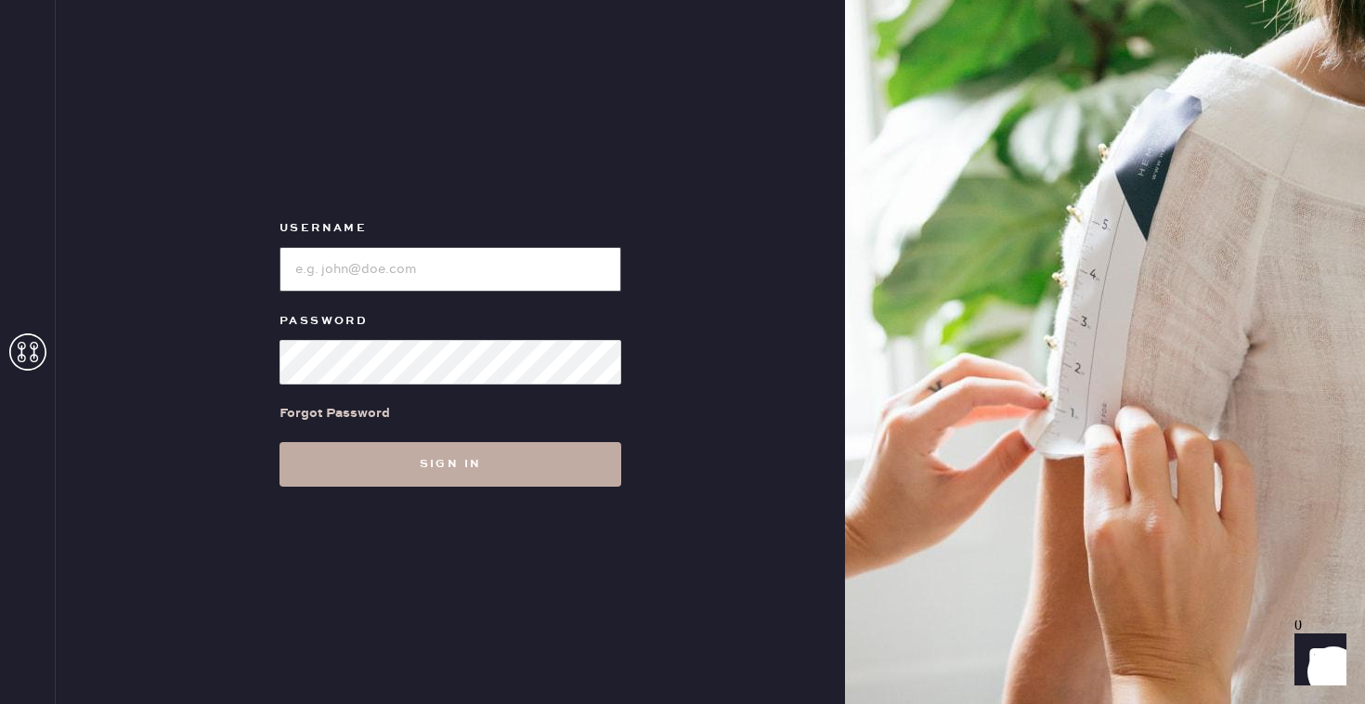
type input "reformationbroadwayplaza"
click at [494, 457] on button "Sign in" at bounding box center [451, 464] width 342 height 45
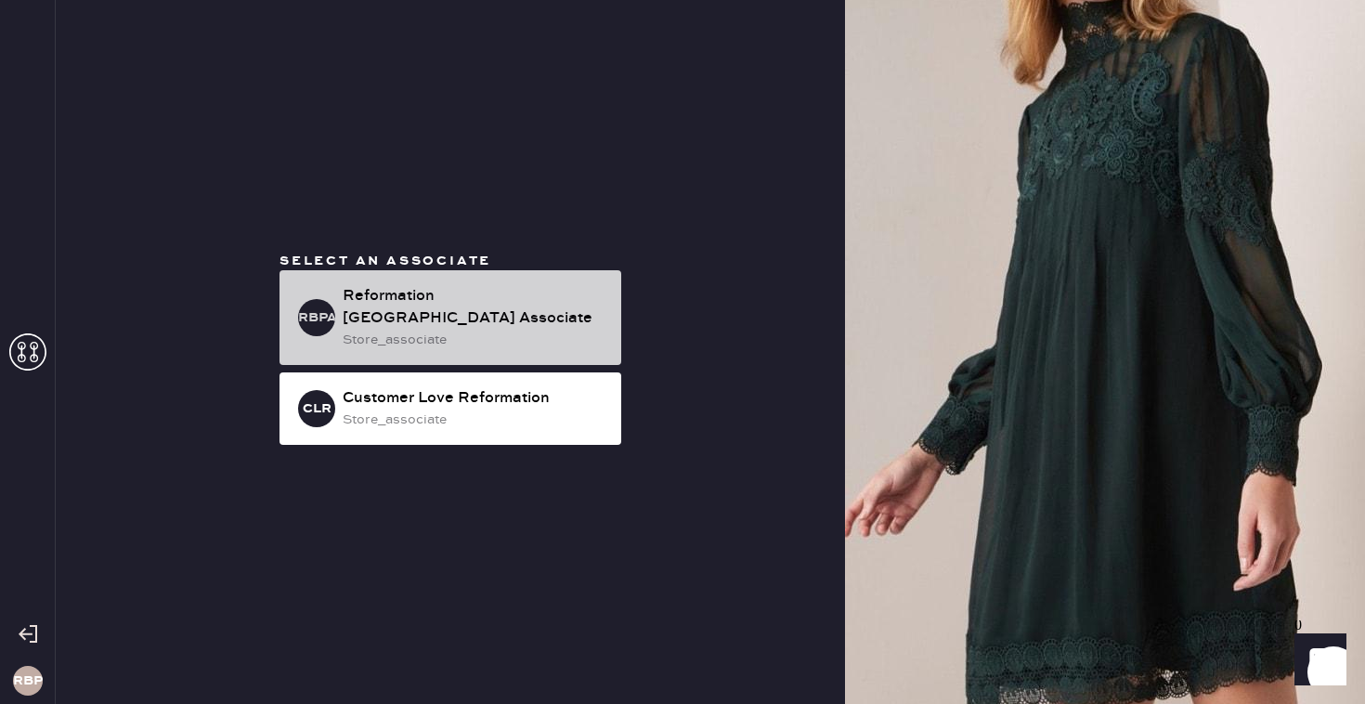
click at [475, 296] on div "Reformation [GEOGRAPHIC_DATA] Associate" at bounding box center [475, 307] width 264 height 45
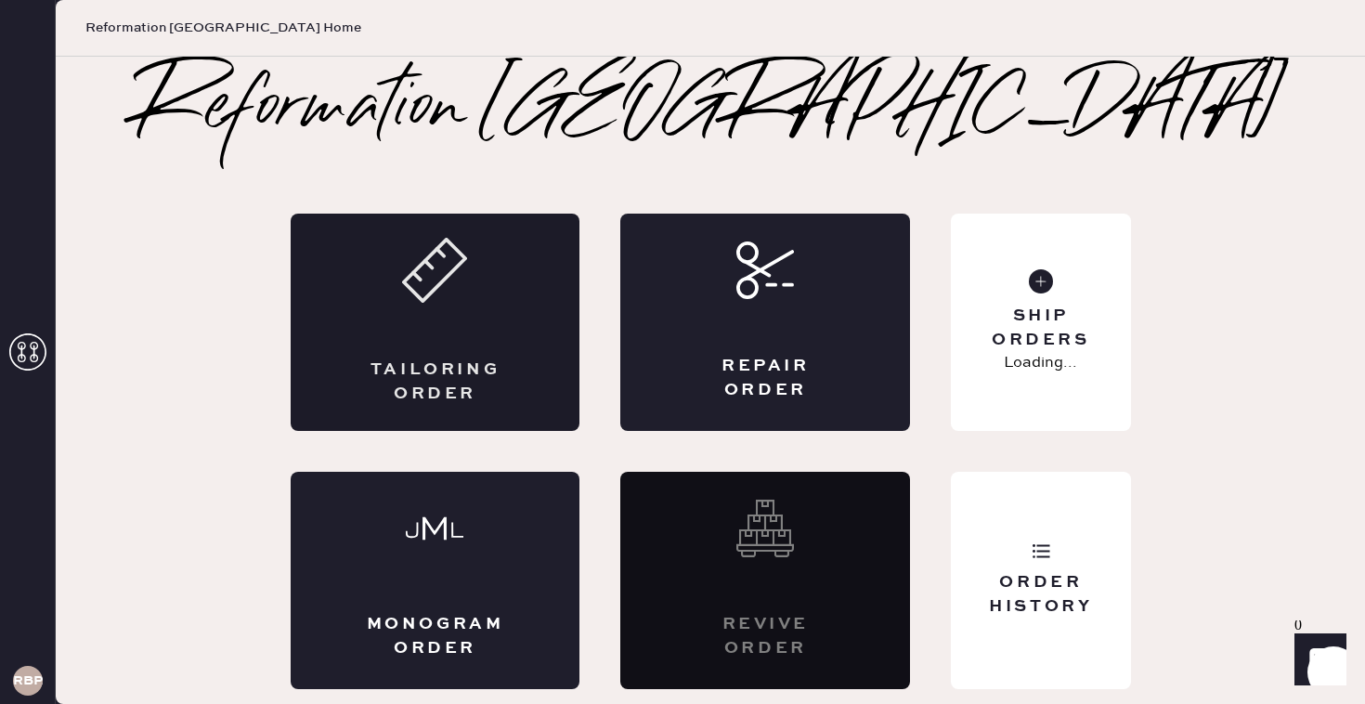
click at [495, 267] on div "Tailoring Order" at bounding box center [436, 322] width 290 height 217
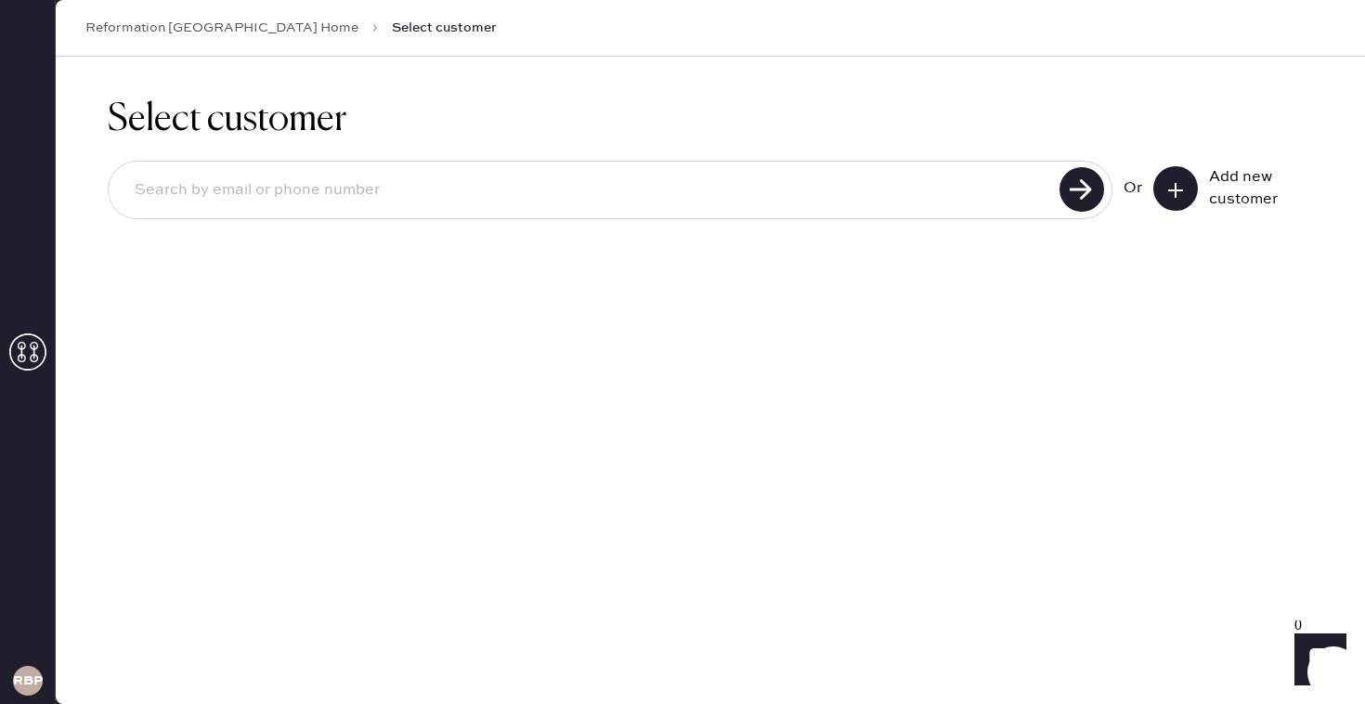
click at [1187, 186] on button at bounding box center [1176, 188] width 45 height 45
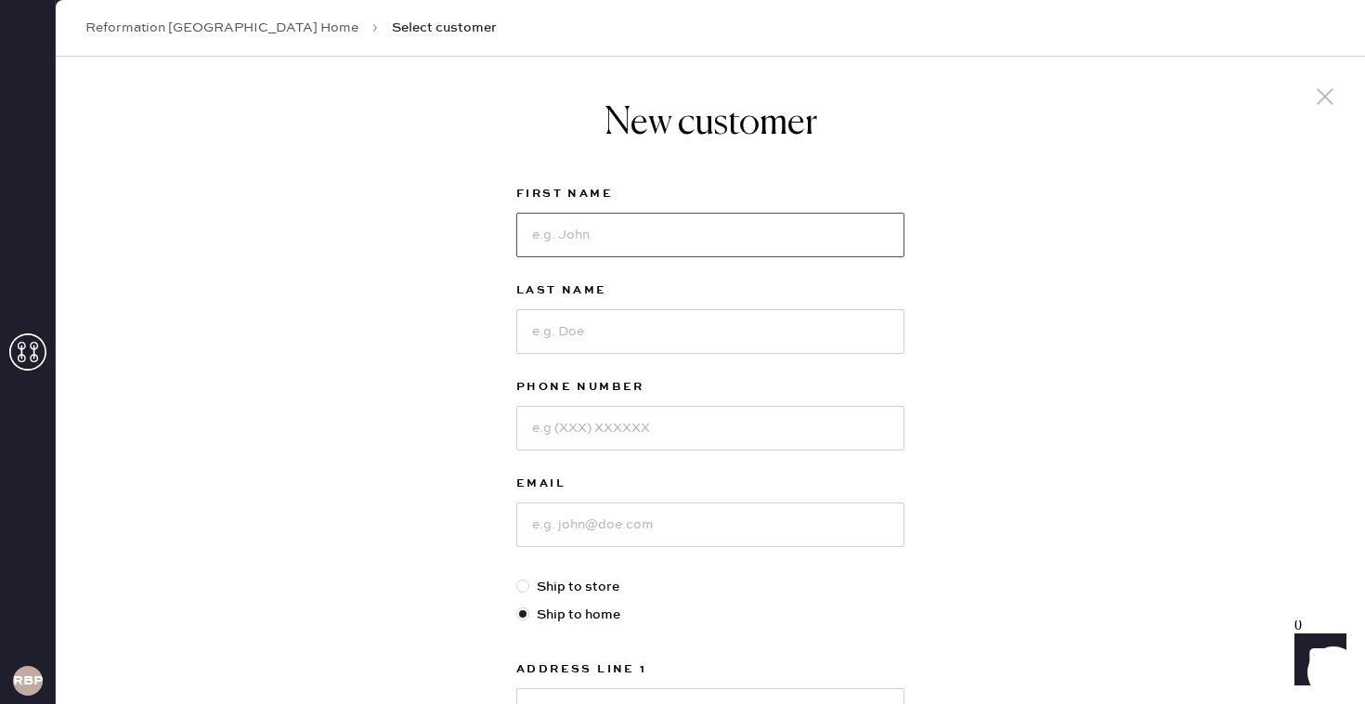
click at [581, 235] on input at bounding box center [710, 235] width 388 height 45
type input "Sierra"
click at [577, 329] on input at bounding box center [710, 331] width 388 height 45
type input "Lionudakis"
click at [572, 423] on input at bounding box center [710, 428] width 388 height 45
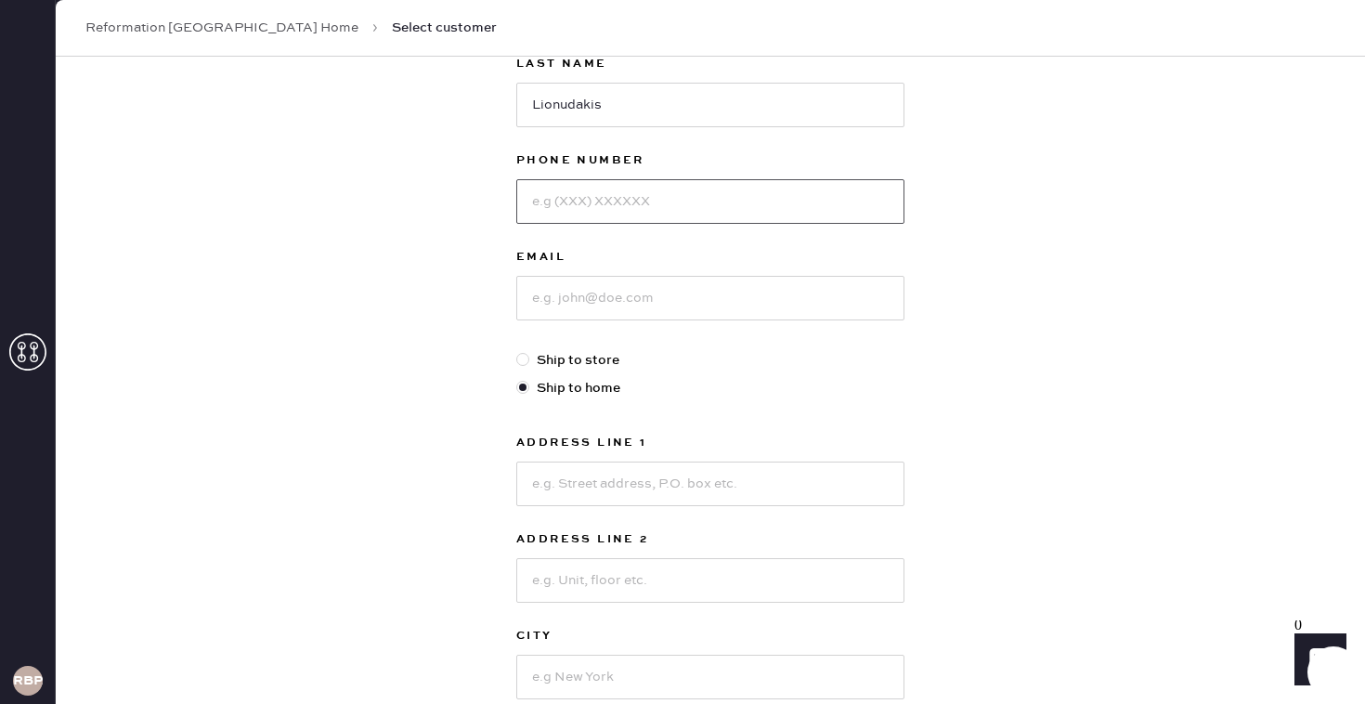
scroll to position [228, 0]
type input "2092778202"
click at [581, 300] on input at bounding box center [710, 297] width 388 height 45
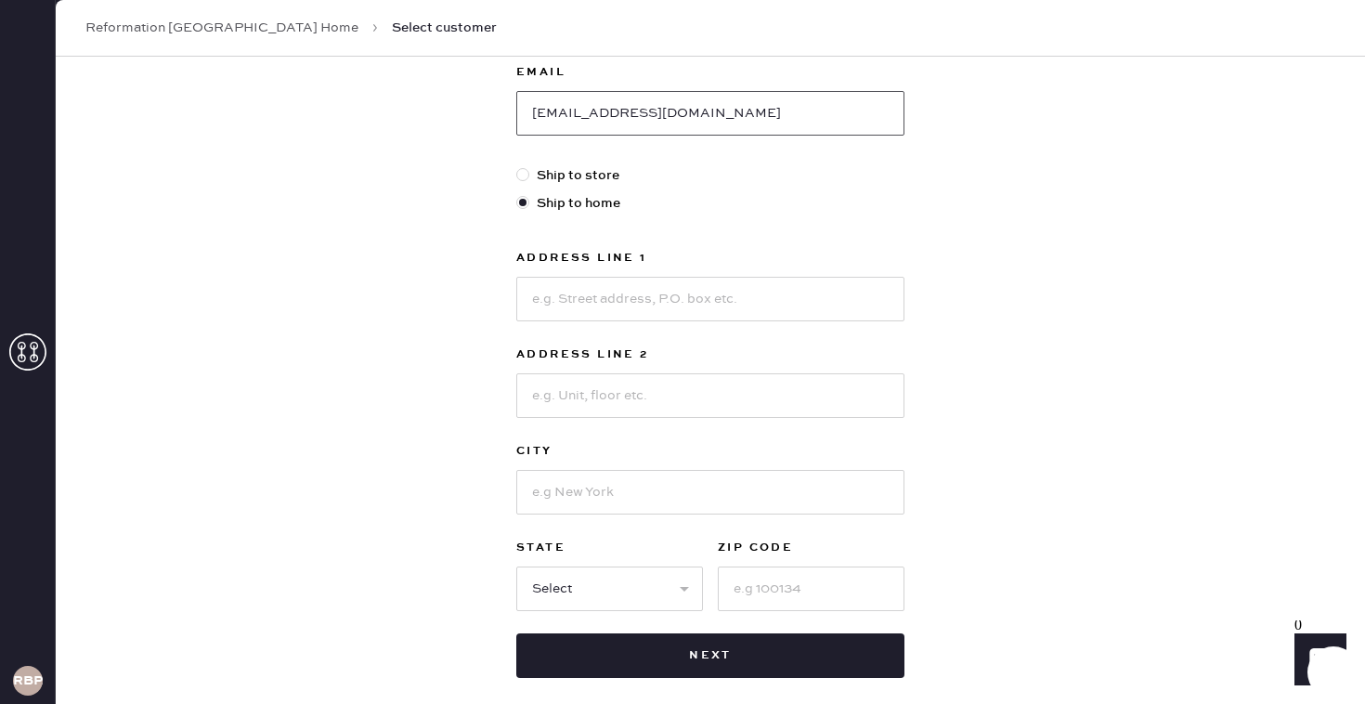
scroll to position [425, 0]
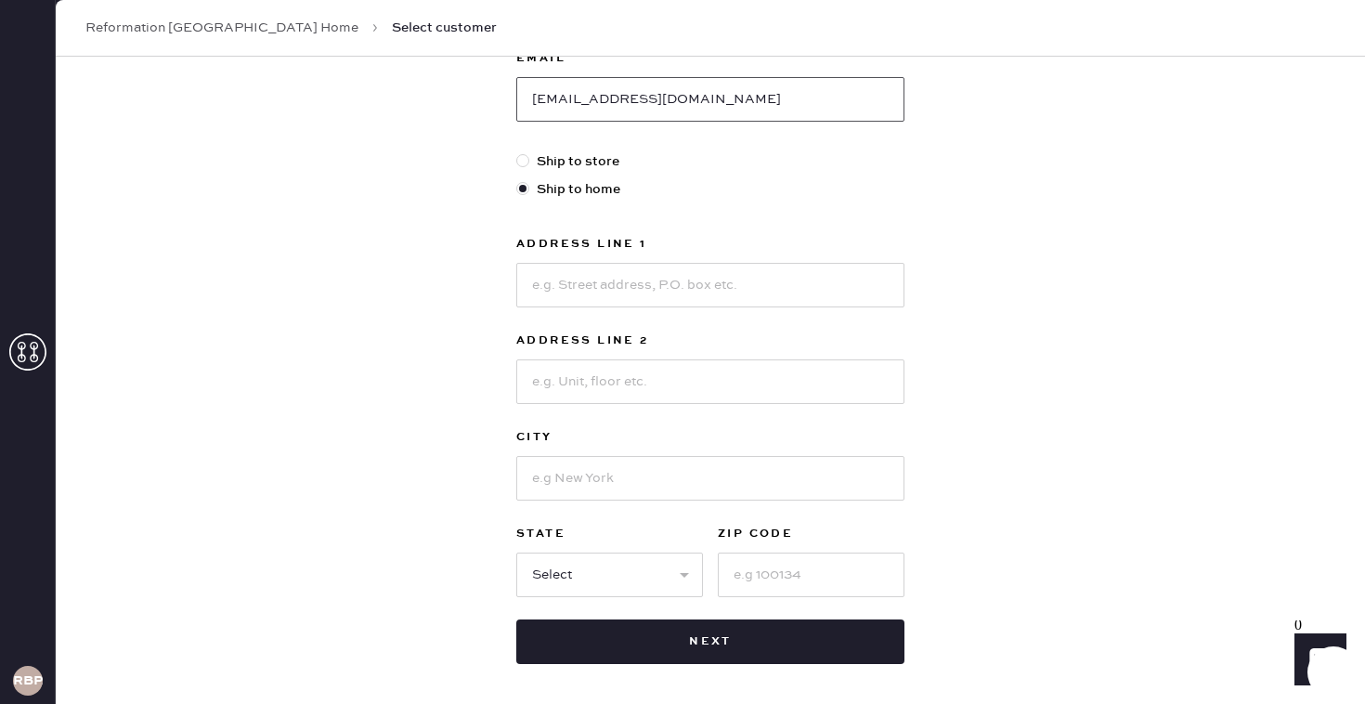
type input "[EMAIL_ADDRESS][DOMAIN_NAME]"
click at [639, 281] on input at bounding box center [710, 285] width 388 height 45
type input "[STREET_ADDRESS]"
click at [594, 485] on input at bounding box center [710, 478] width 388 height 45
type input "Madera"
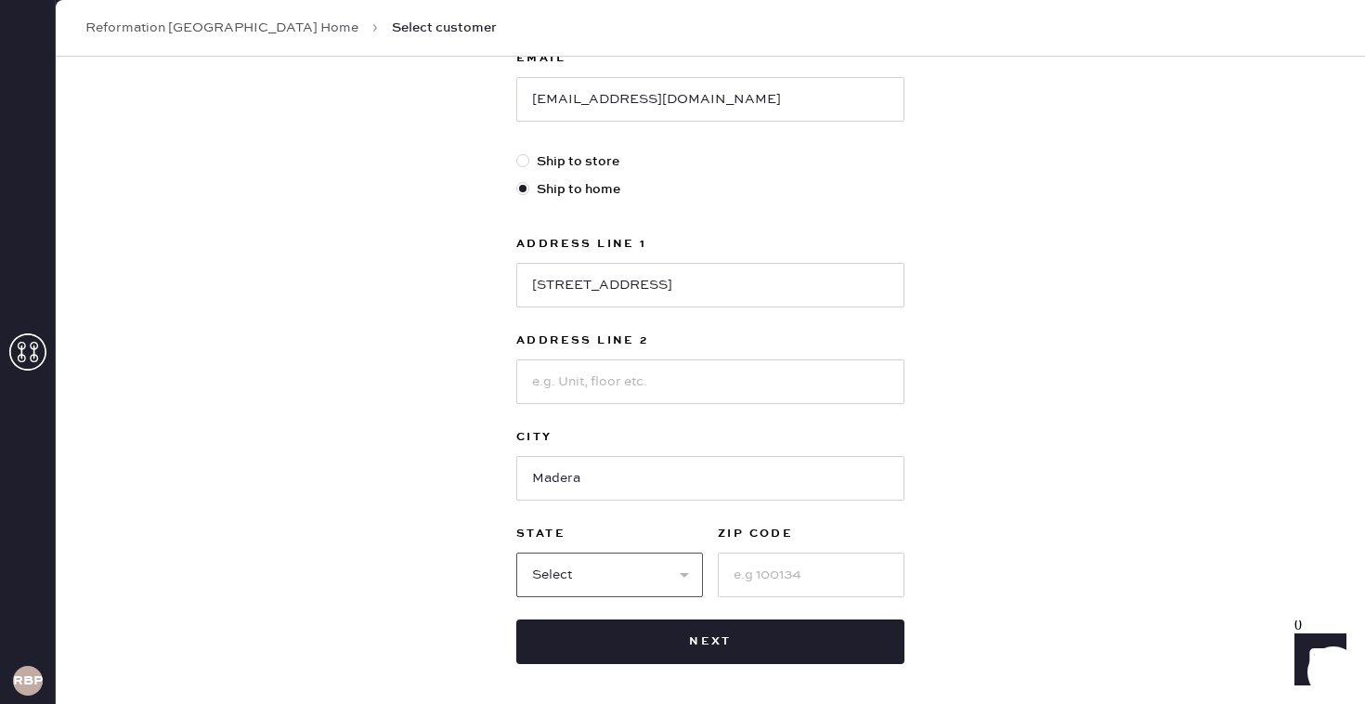
click at [584, 576] on select "Select AK AL AR AZ CA CO CT [GEOGRAPHIC_DATA] DE FL [GEOGRAPHIC_DATA] HI [GEOGR…" at bounding box center [609, 575] width 187 height 45
select select "CA"
click at [759, 560] on input at bounding box center [811, 575] width 187 height 45
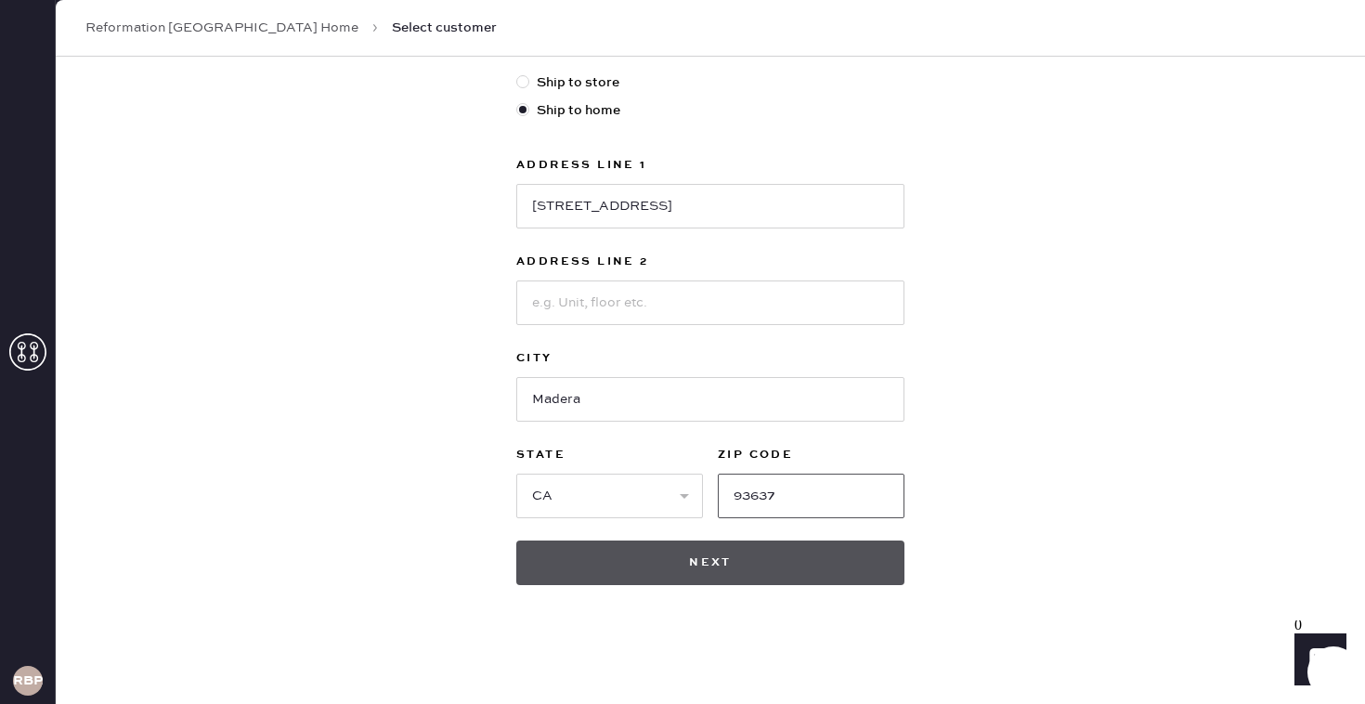
type input "93637"
click at [718, 565] on button "Next" at bounding box center [710, 563] width 388 height 45
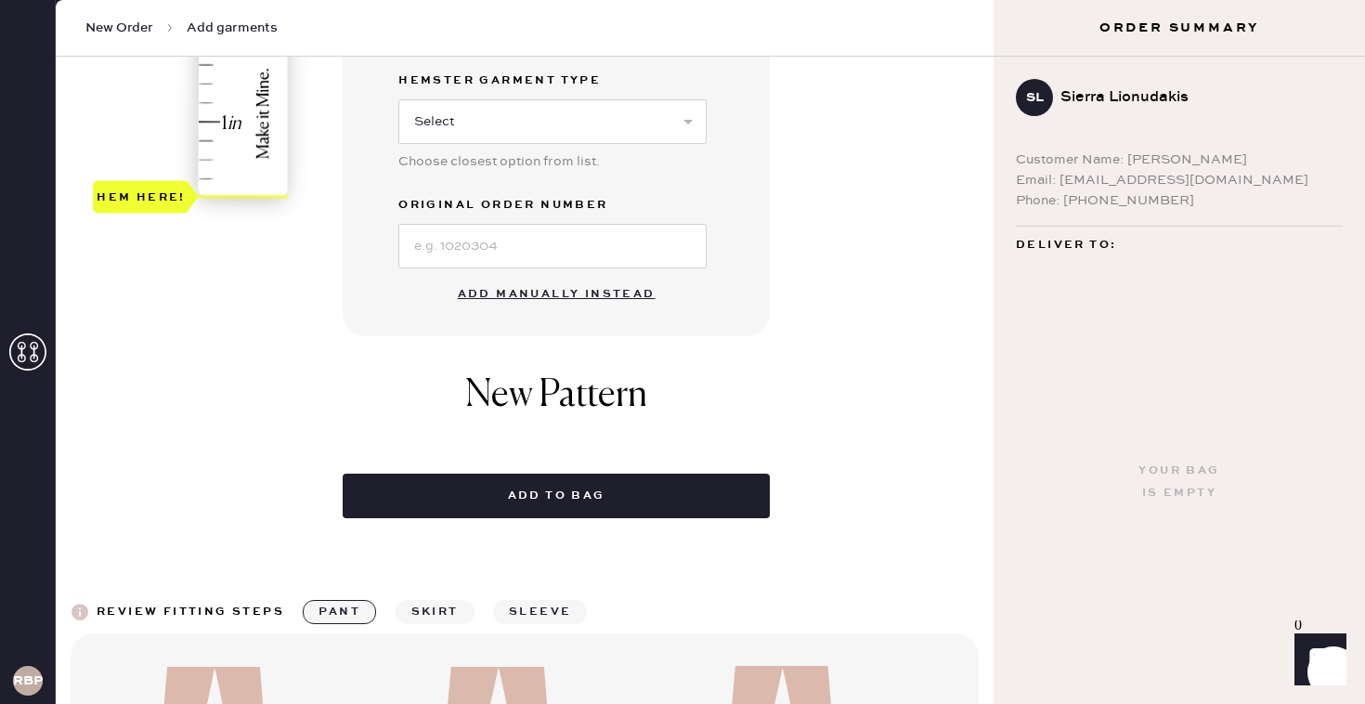
scroll to position [607, 0]
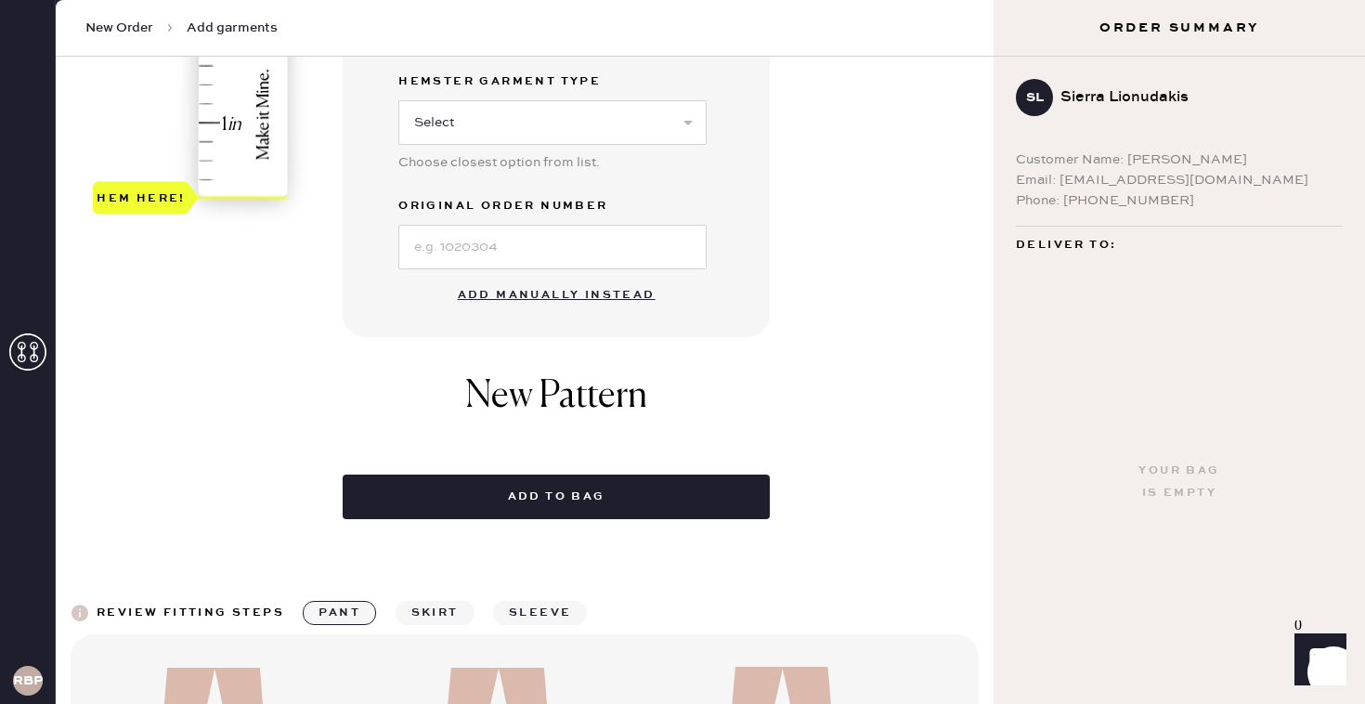
click at [598, 294] on button "Add manually instead" at bounding box center [557, 295] width 220 height 37
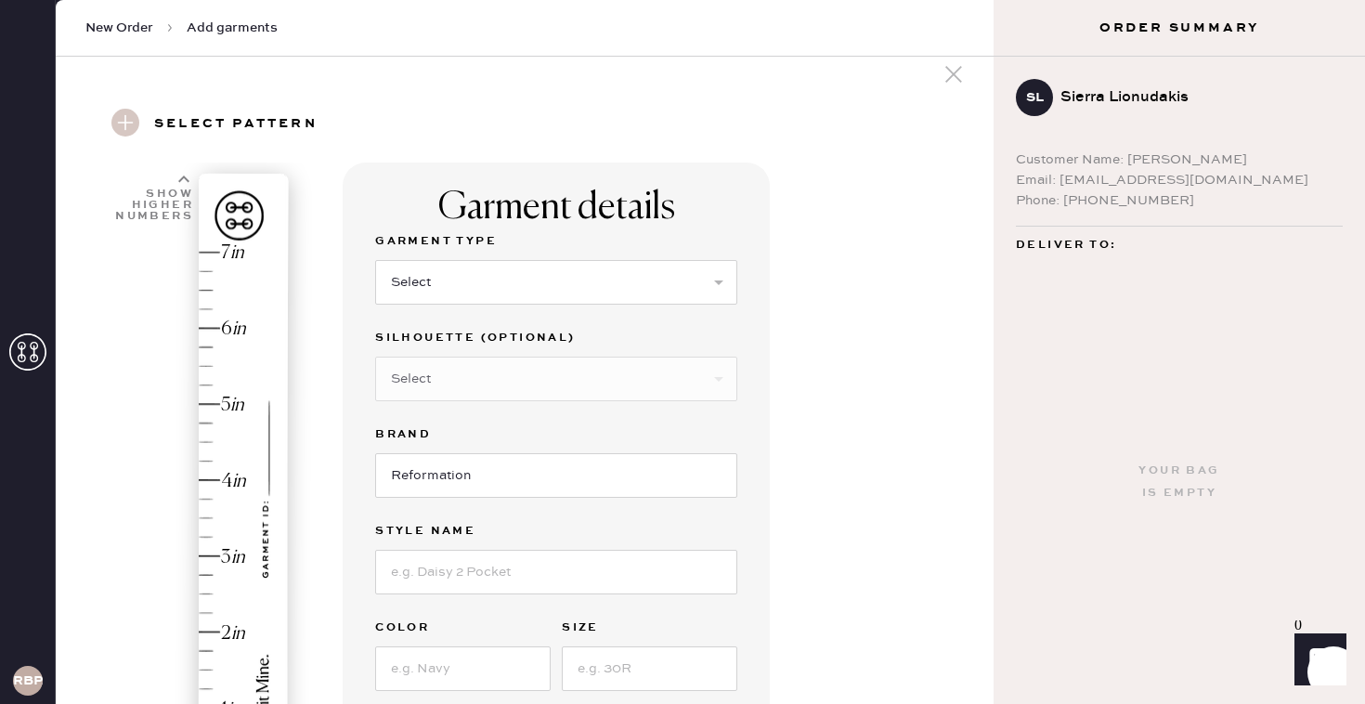
scroll to position [166, 0]
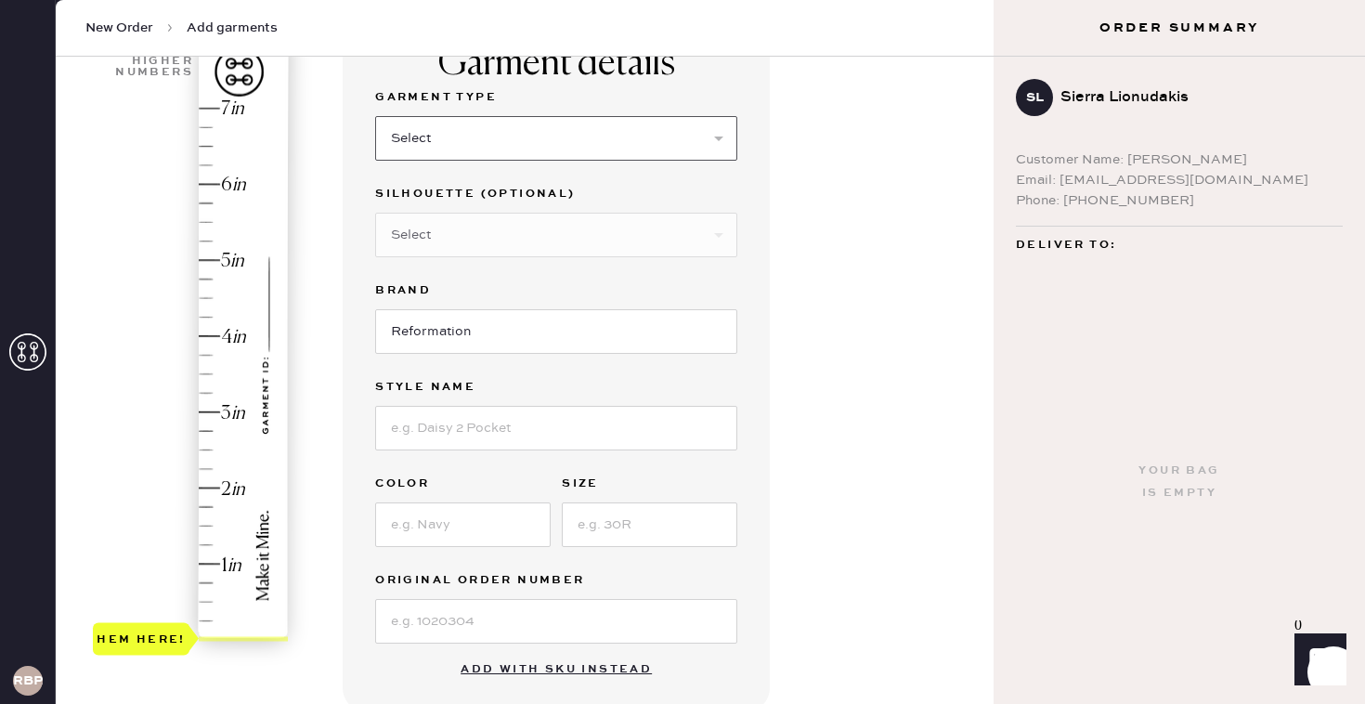
click at [563, 135] on select "Select Basic Skirt Jeans Leggings Pants Shorts Basic Sleeved Dress Basic Sleeve…" at bounding box center [556, 138] width 362 height 45
select select "2"
click at [467, 446] on input at bounding box center [556, 428] width 362 height 45
type input "[PERSON_NAME] Rise Slouchy Wide Leg Jeans"
click at [469, 535] on input at bounding box center [463, 525] width 176 height 45
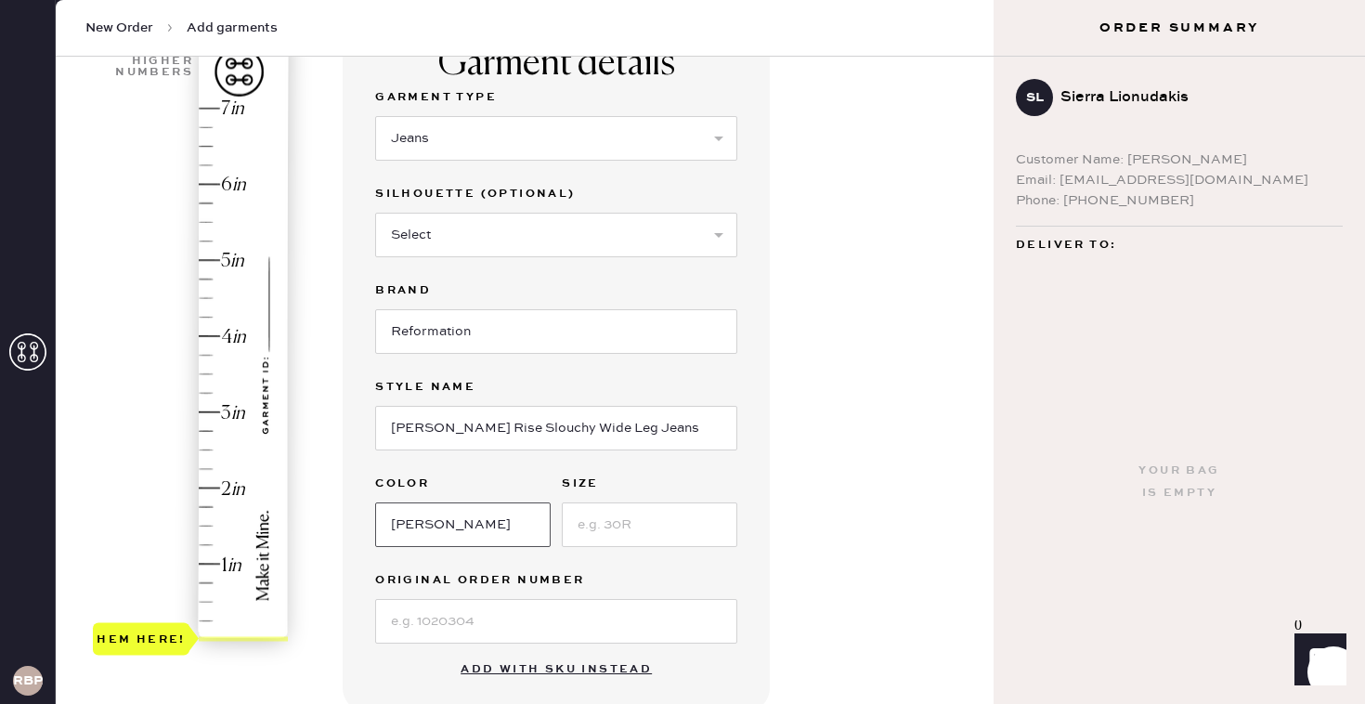
type input "[PERSON_NAME]"
click at [643, 518] on input at bounding box center [650, 525] width 176 height 45
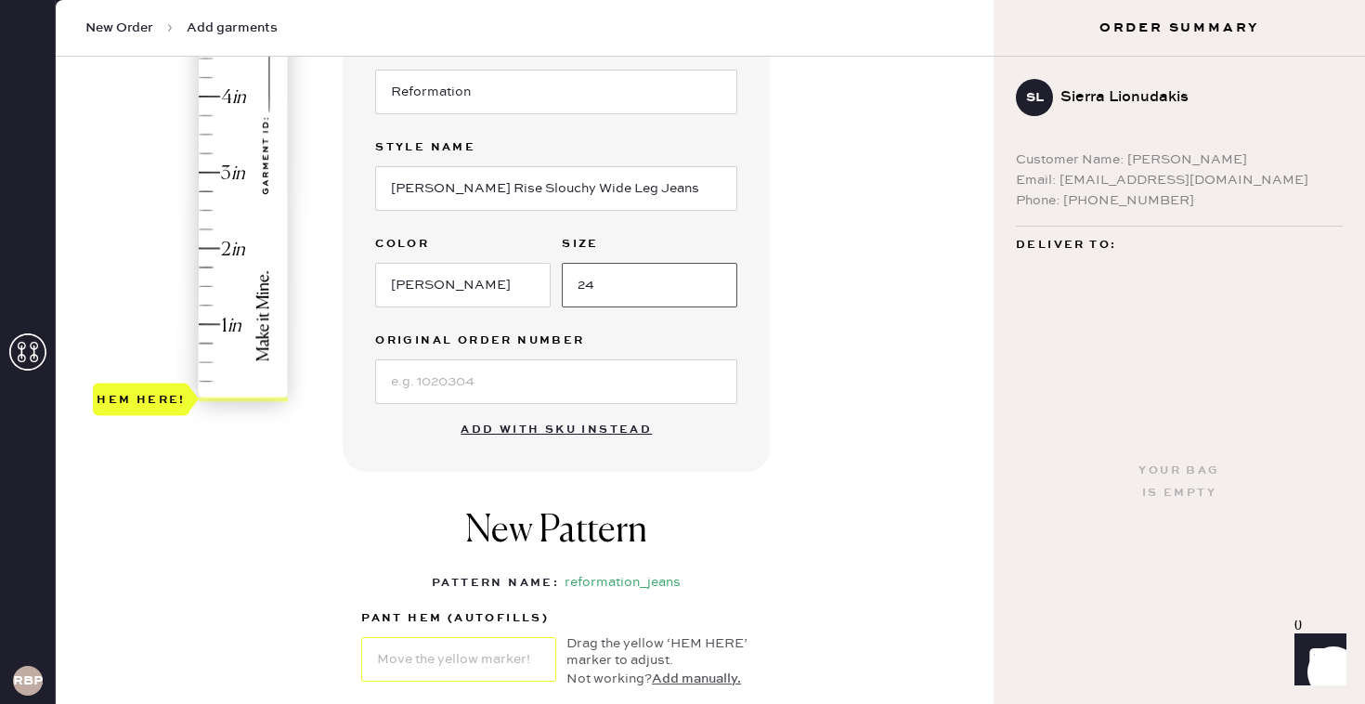
scroll to position [409, 0]
type input "24"
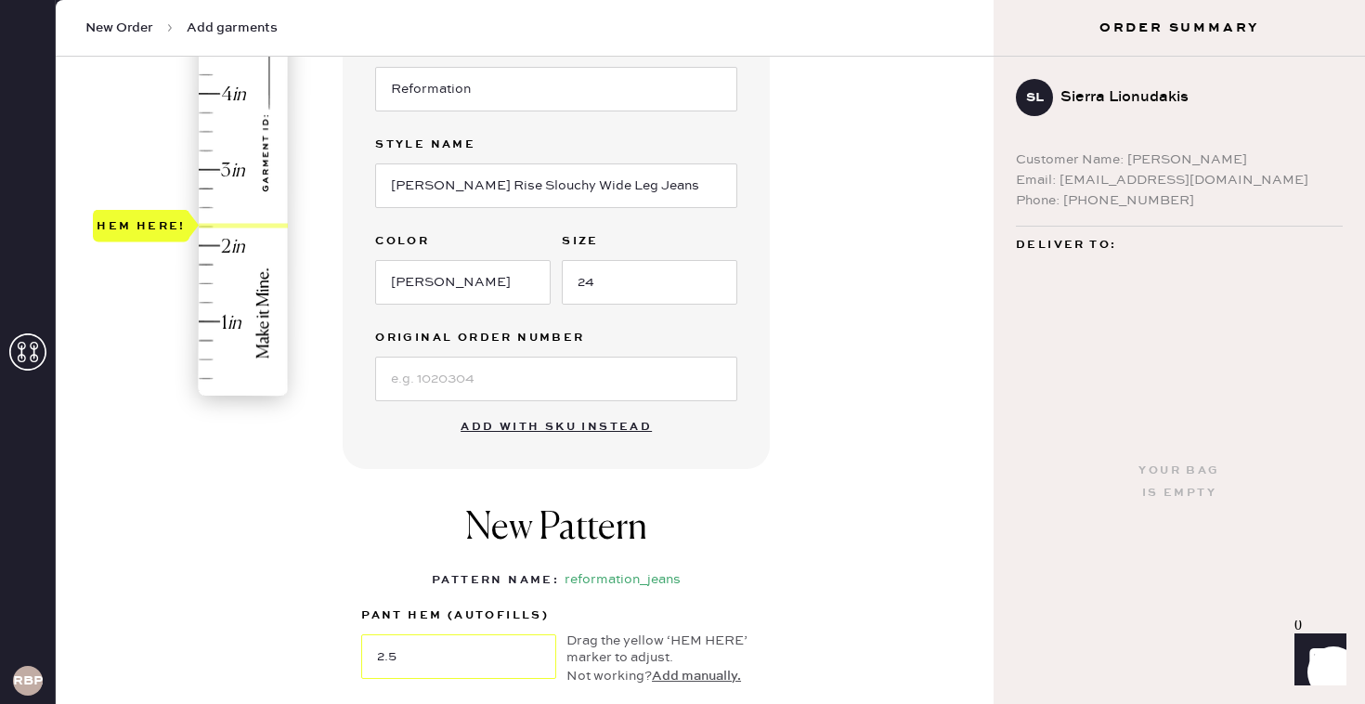
type input "2.75"
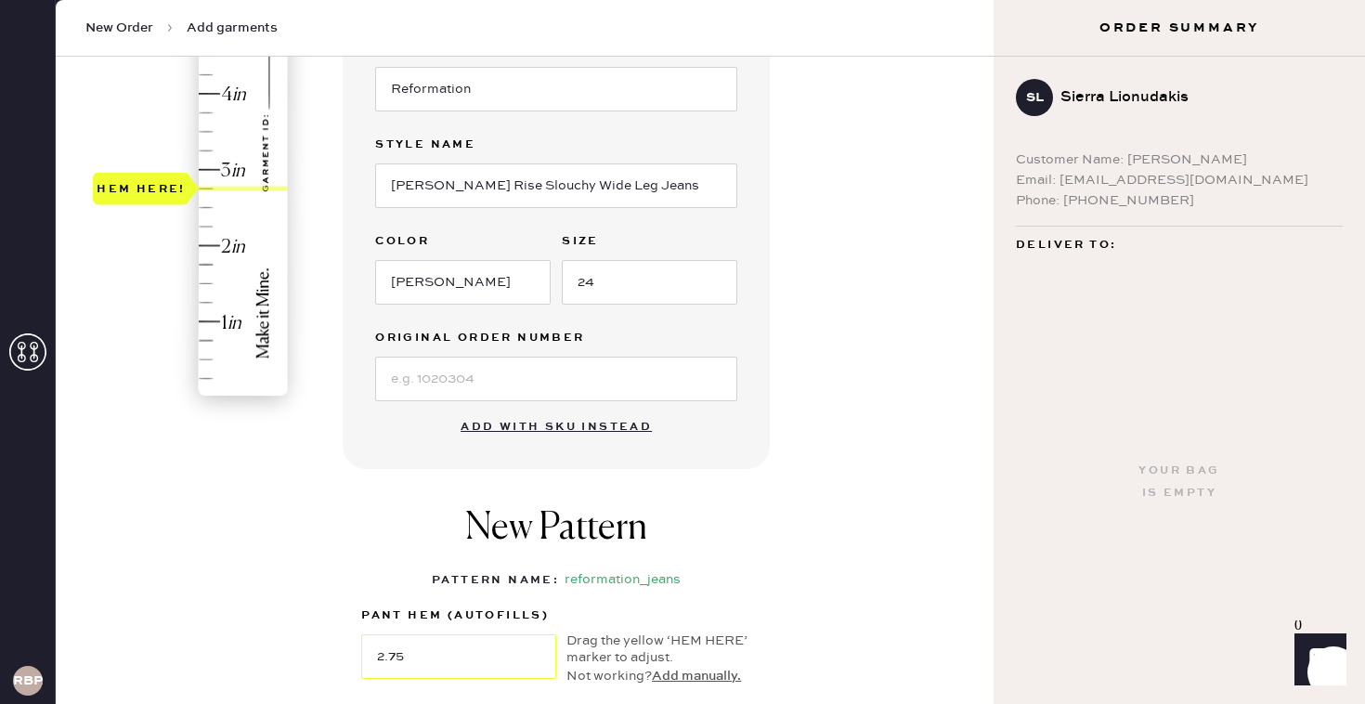
drag, startPoint x: 165, startPoint y: 390, endPoint x: 190, endPoint y: 190, distance: 201.3
click at [189, 190] on div "Hem here!" at bounding box center [141, 188] width 97 height 33
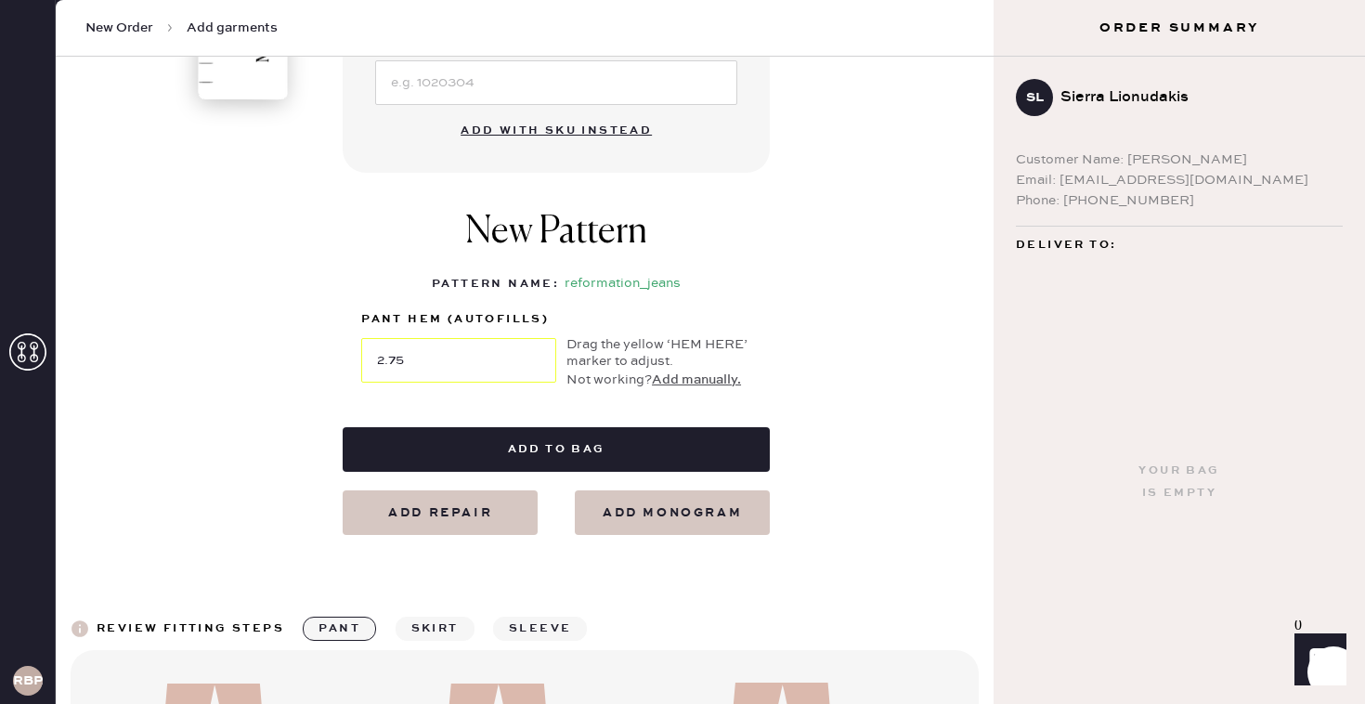
scroll to position [721, 0]
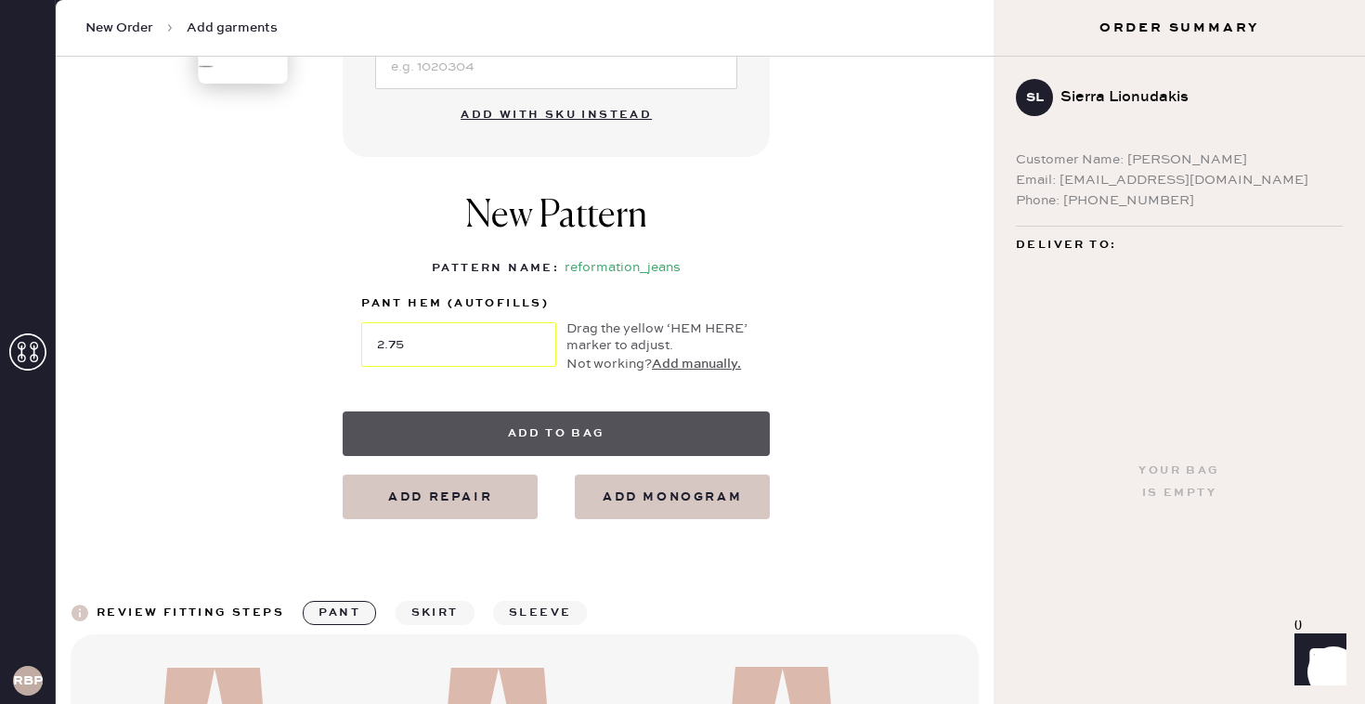
click at [473, 428] on button "Add to bag" at bounding box center [556, 433] width 427 height 45
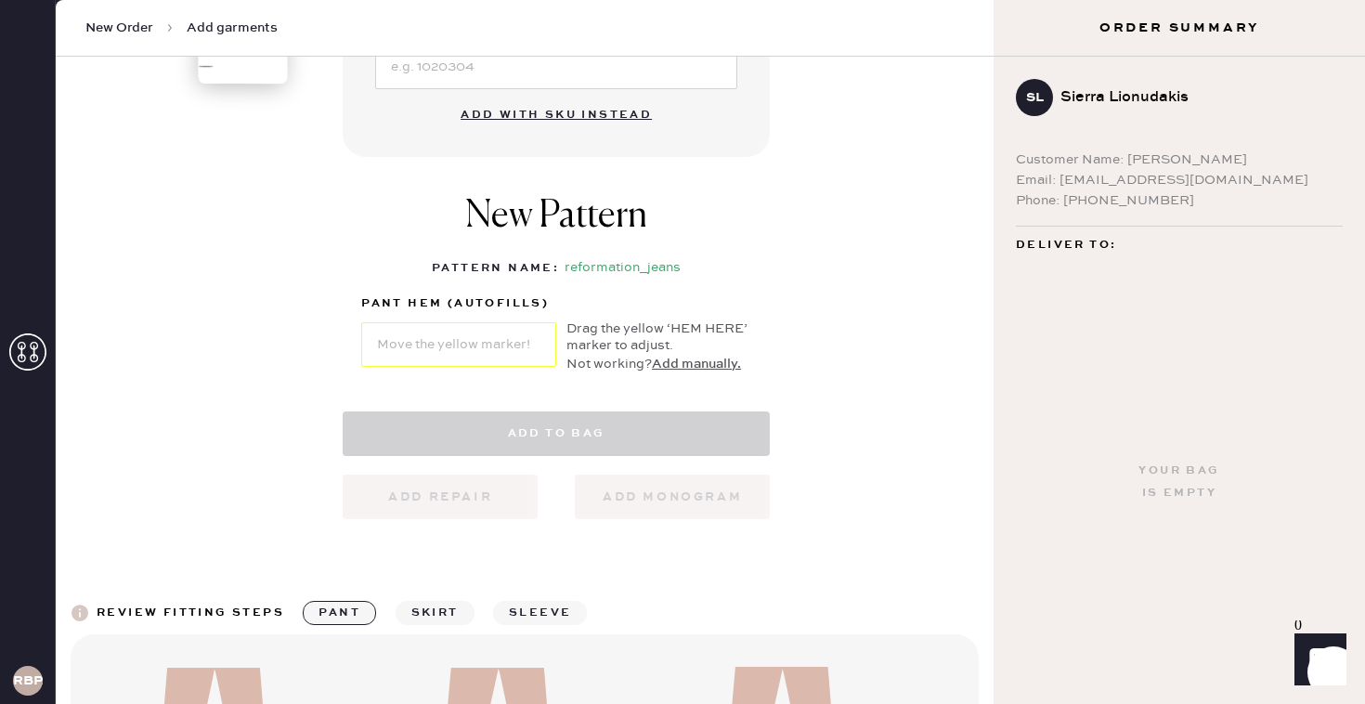
select select "2"
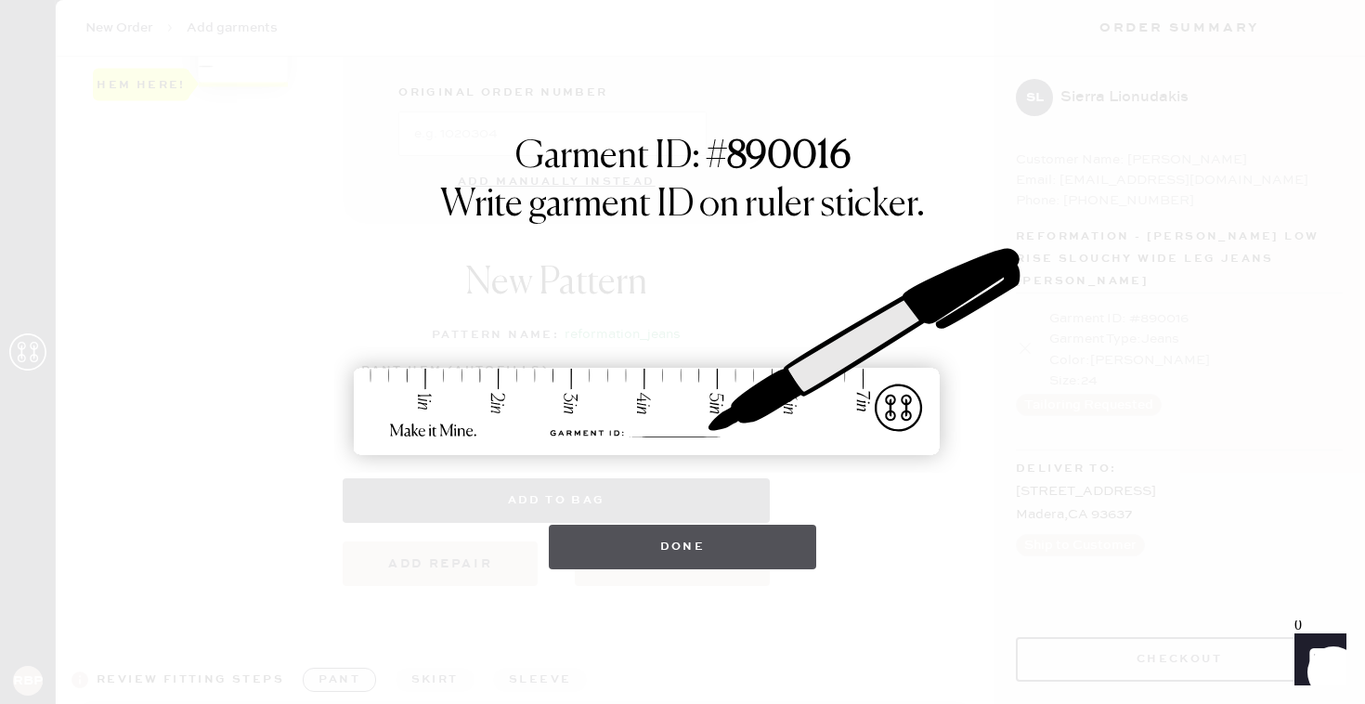
click at [698, 541] on button "Done" at bounding box center [683, 547] width 268 height 45
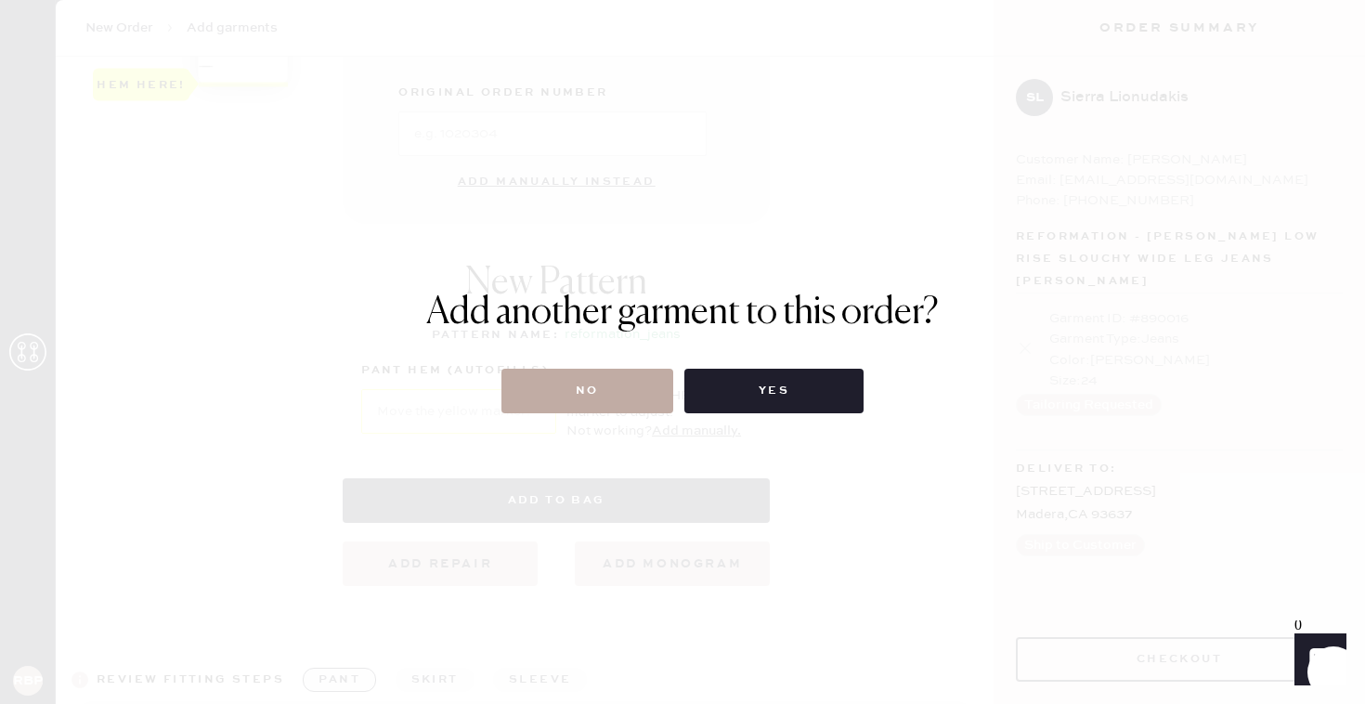
click at [628, 408] on button "No" at bounding box center [588, 391] width 172 height 45
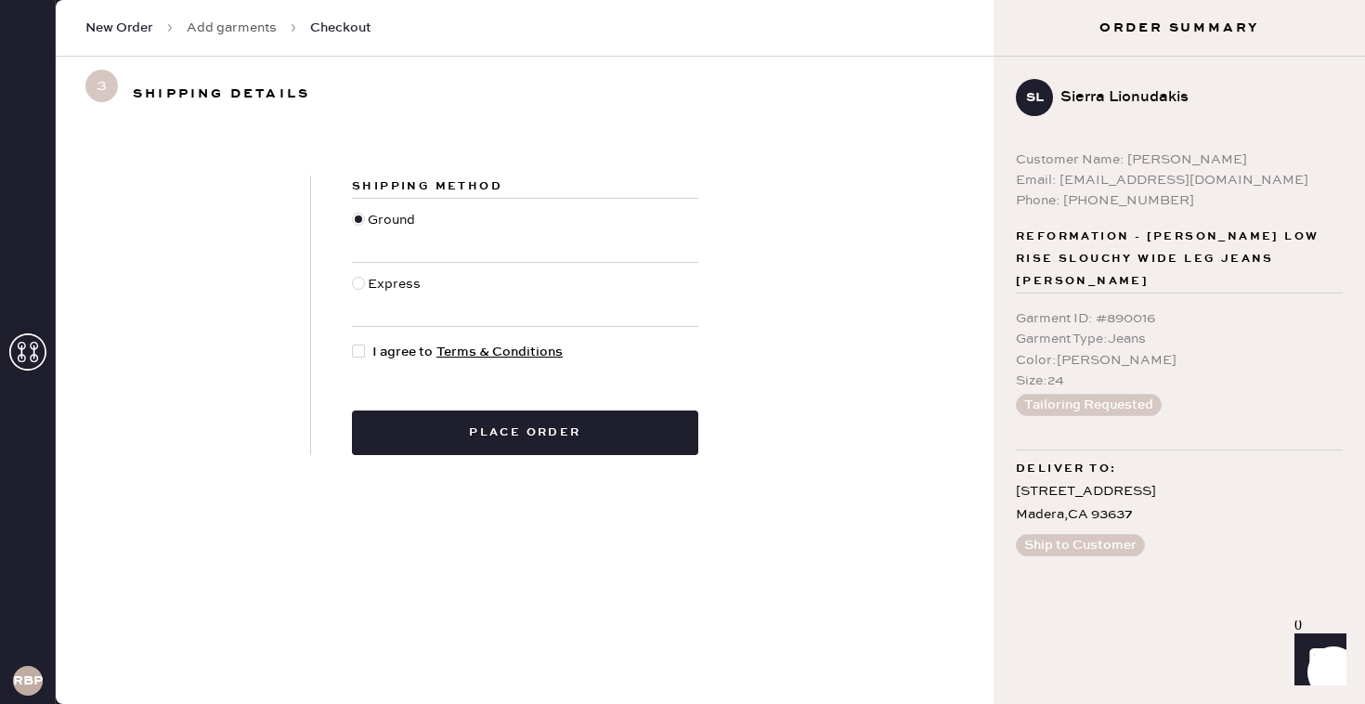
click at [360, 285] on div at bounding box center [358, 283] width 13 height 13
click at [353, 275] on input "Express" at bounding box center [352, 274] width 1 height 1
radio input "true"
click at [359, 357] on div at bounding box center [358, 351] width 13 height 13
click at [353, 343] on input "I agree to Terms & Conditions" at bounding box center [352, 342] width 1 height 1
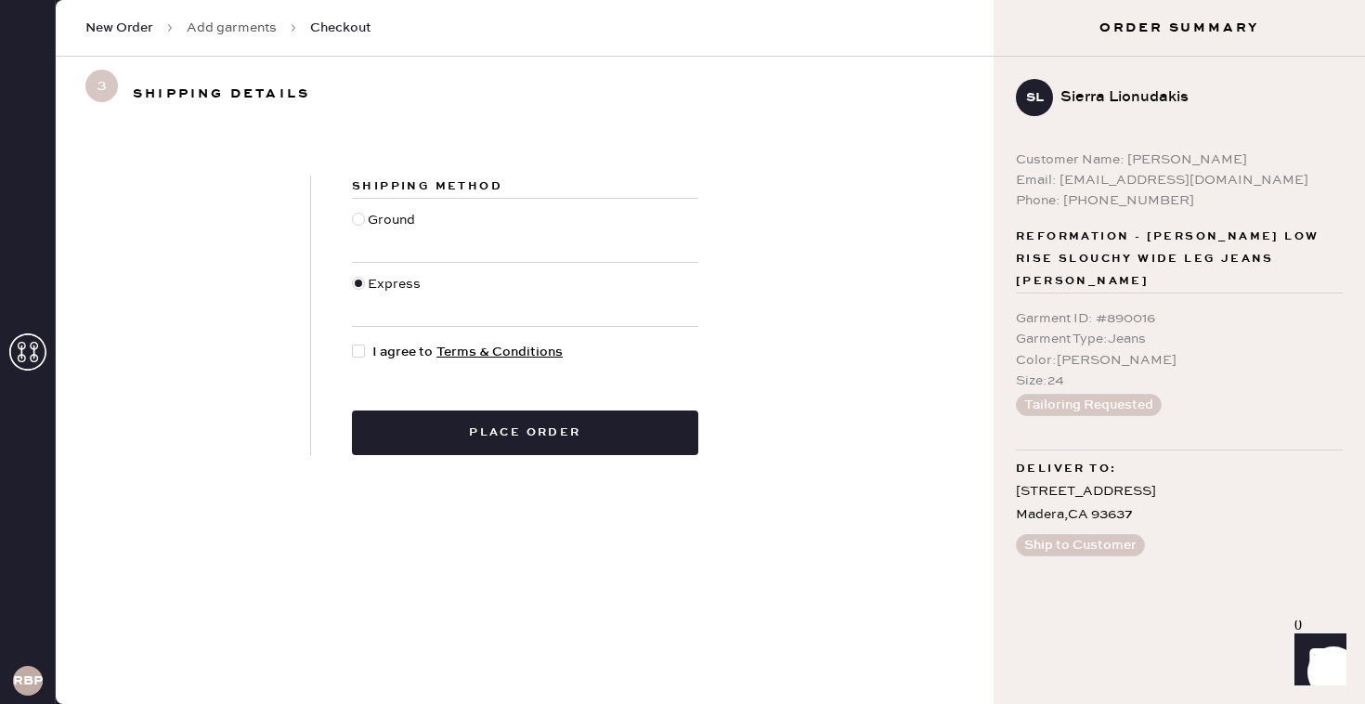
checkbox input "true"
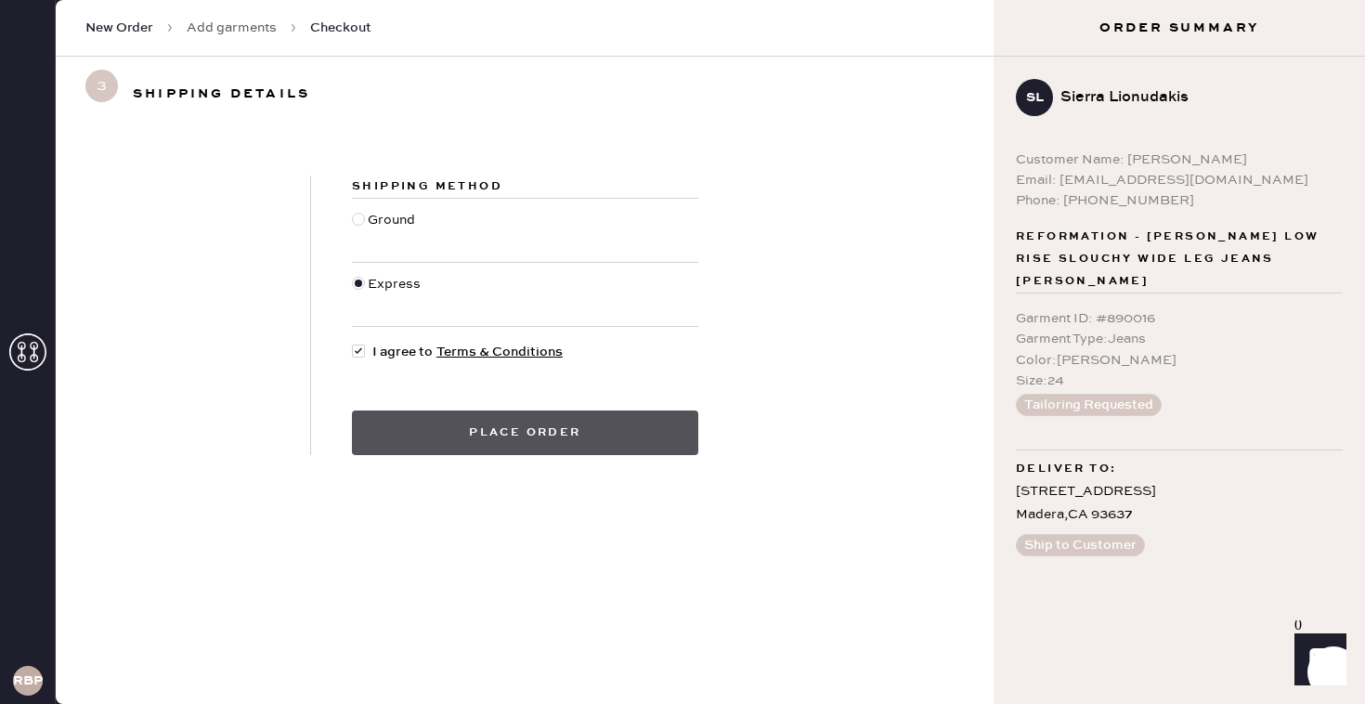
click at [428, 435] on button "Place order" at bounding box center [525, 433] width 346 height 45
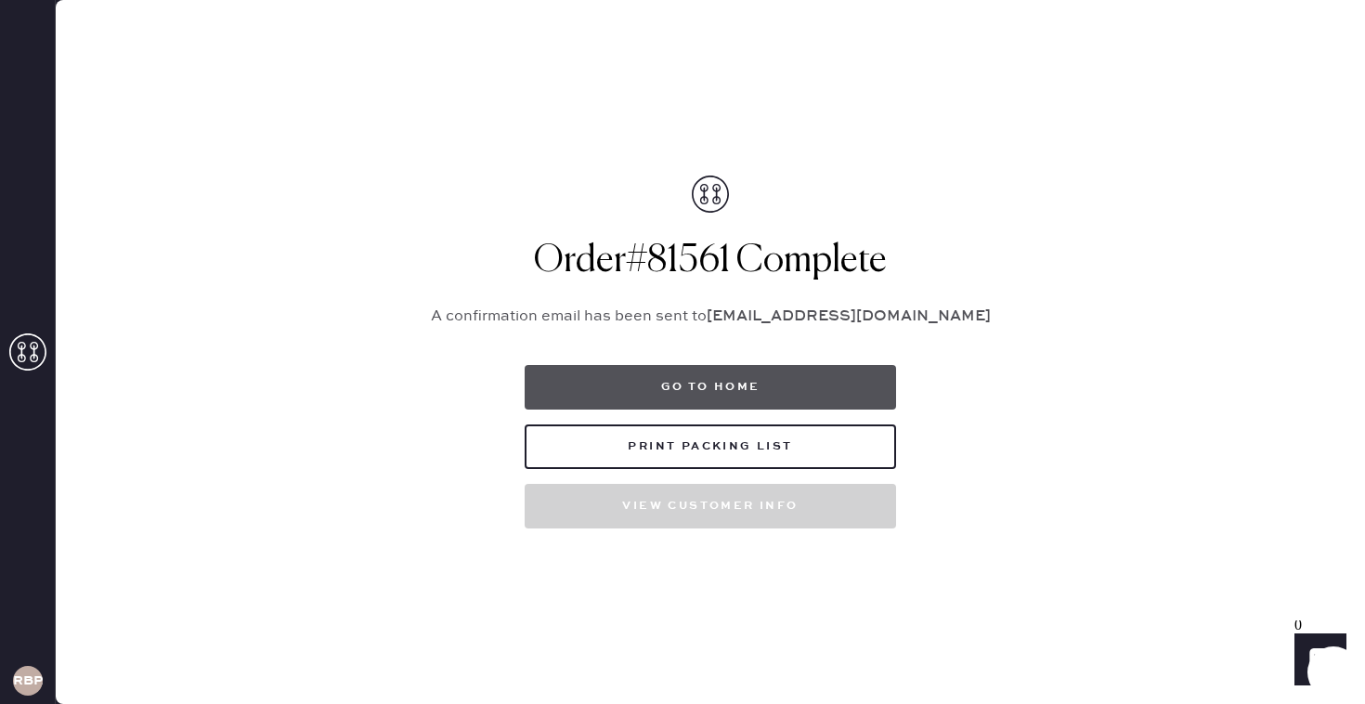
click at [703, 378] on button "Go to home" at bounding box center [711, 387] width 372 height 45
